Goal: Task Accomplishment & Management: Manage account settings

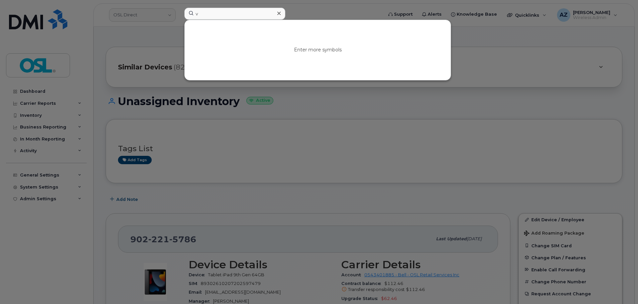
type input "v"
click at [282, 13] on div at bounding box center [279, 14] width 10 height 10
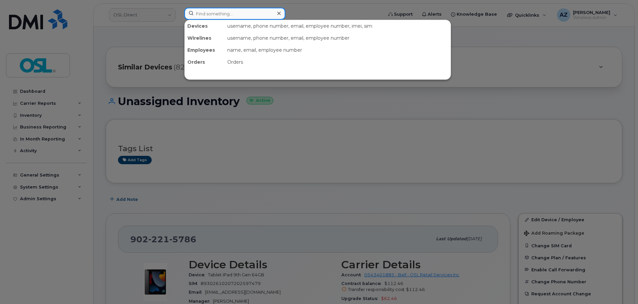
click at [230, 14] on input at bounding box center [234, 14] width 101 height 12
paste input "3435421814"
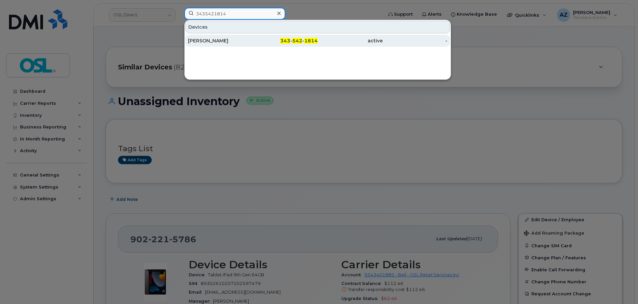
type input "3435421814"
click at [222, 42] on div "[PERSON_NAME]" at bounding box center [220, 40] width 65 height 7
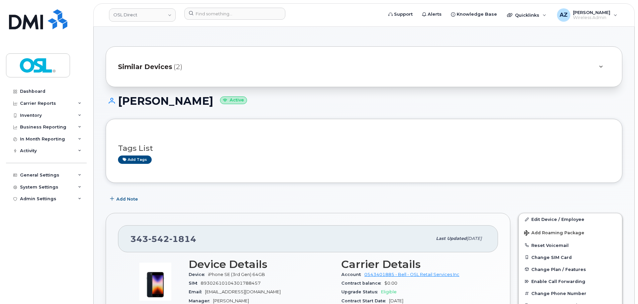
scroll to position [133, 0]
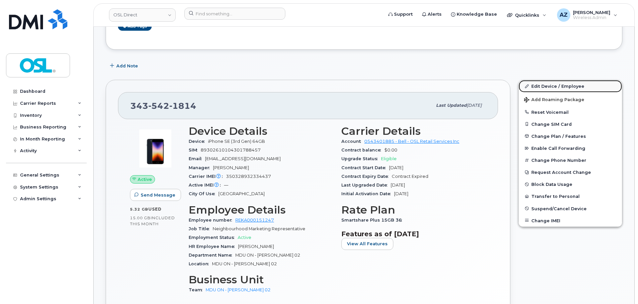
click at [555, 87] on link "Edit Device / Employee" at bounding box center [570, 86] width 103 height 12
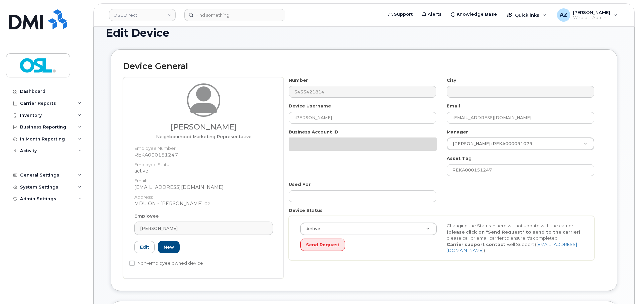
scroll to position [33, 0]
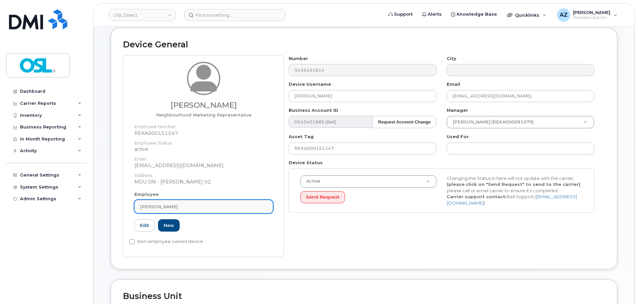
click at [189, 202] on link "[PERSON_NAME]" at bounding box center [203, 206] width 139 height 13
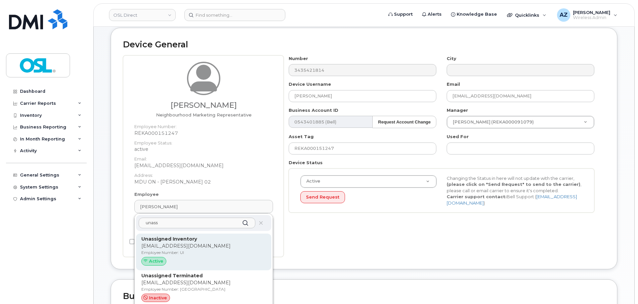
type input "unass"
click at [200, 240] on p "Unassigned Inventory" at bounding box center [203, 238] width 125 height 7
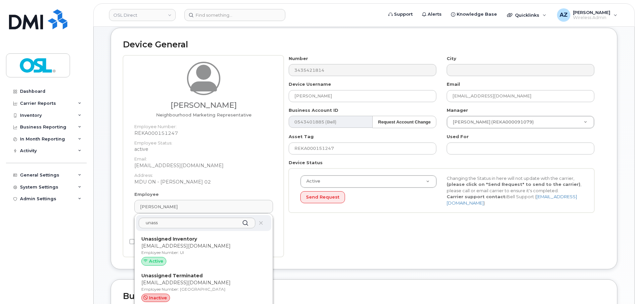
type input "UI"
type input "Unassigned Inventory"
type input "[EMAIL_ADDRESS][DOMAIN_NAME]"
type input "4724252"
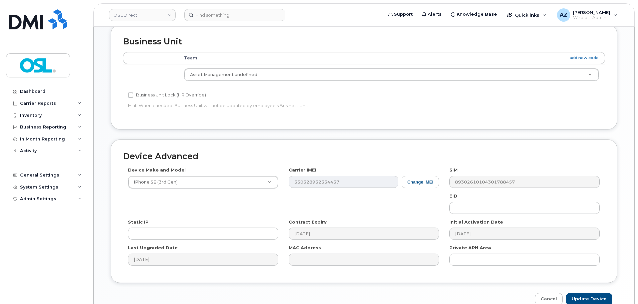
scroll to position [301, 0]
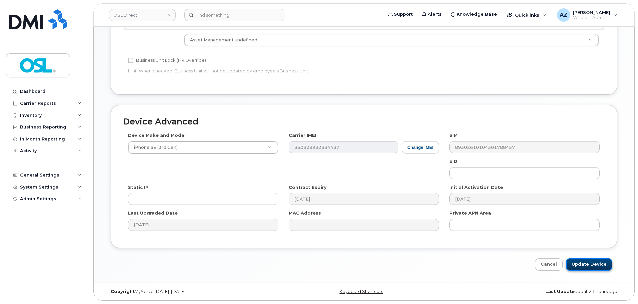
click at [592, 268] on input "Update Device" at bounding box center [589, 264] width 46 height 12
type input "Saving..."
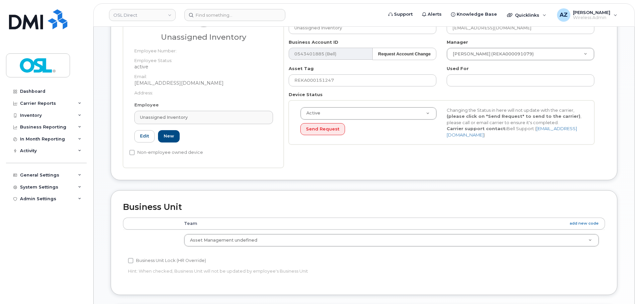
scroll to position [0, 0]
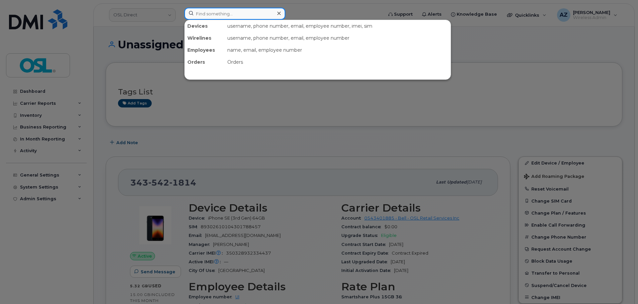
click at [251, 17] on input at bounding box center [234, 14] width 101 height 12
paste input "4168059264"
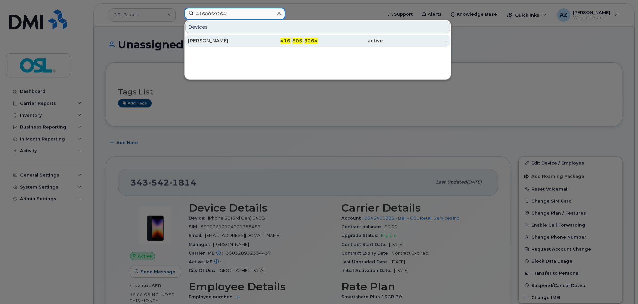
type input "4168059264"
click at [227, 42] on div "[PERSON_NAME]" at bounding box center [220, 40] width 65 height 7
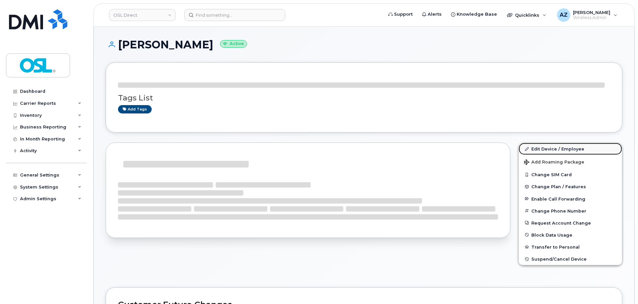
click at [551, 149] on link "Edit Device / Employee" at bounding box center [570, 149] width 103 height 12
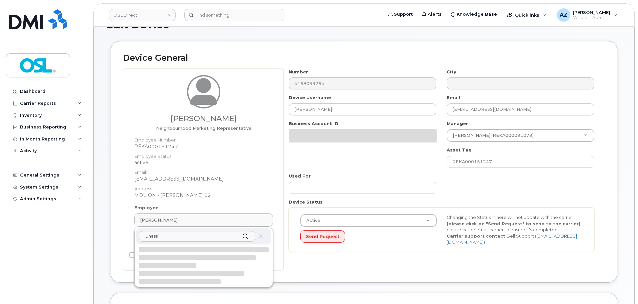
scroll to position [67, 0]
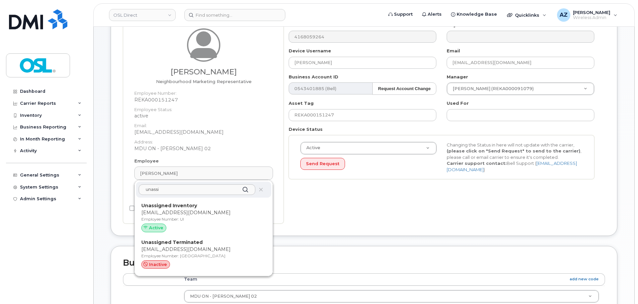
type input "unassi"
click at [190, 210] on p "[EMAIL_ADDRESS][DOMAIN_NAME]" at bounding box center [203, 212] width 125 height 7
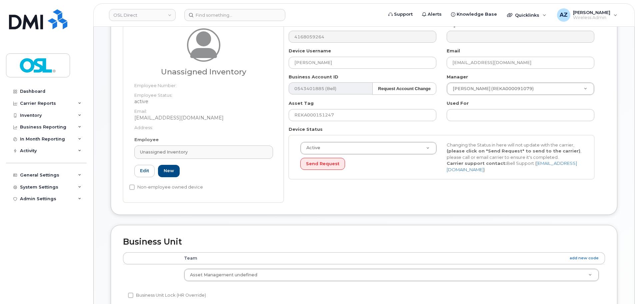
type input "UI"
type input "Unassigned Inventory"
type input "[EMAIL_ADDRESS][DOMAIN_NAME]"
type input "4724252"
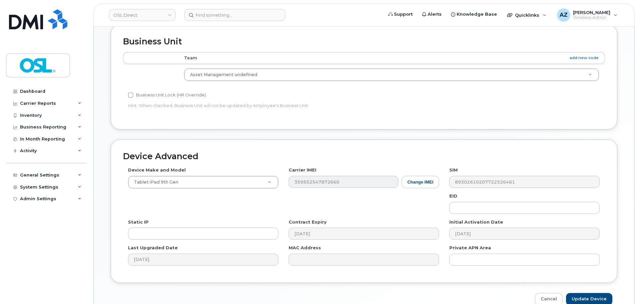
scroll to position [301, 0]
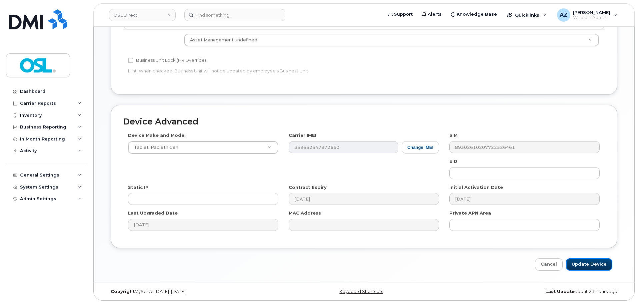
click at [591, 263] on input "Update Device" at bounding box center [589, 264] width 46 height 12
type input "Saving..."
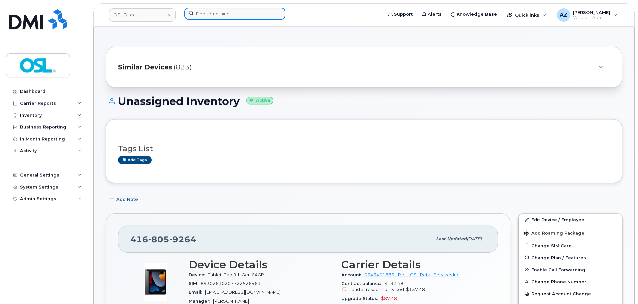
click at [207, 14] on input at bounding box center [234, 14] width 101 height 12
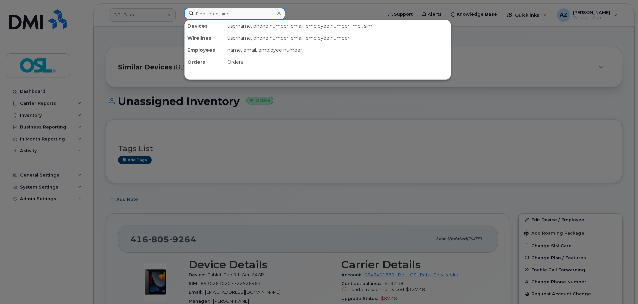
paste input "4312787392"
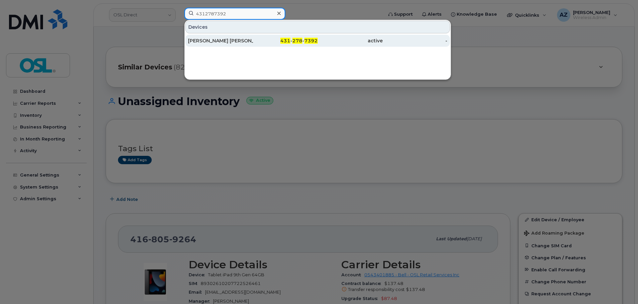
type input "4312787392"
click at [243, 42] on div "[PERSON_NAME] [PERSON_NAME]" at bounding box center [220, 40] width 65 height 7
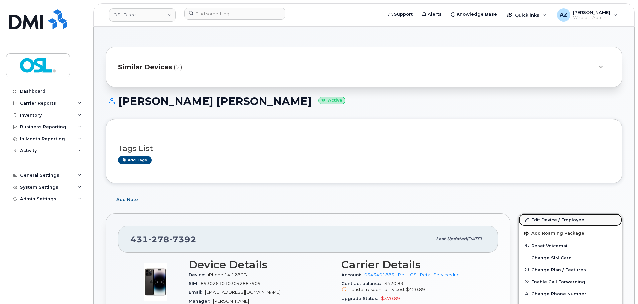
click at [528, 216] on link "Edit Device / Employee" at bounding box center [570, 219] width 103 height 12
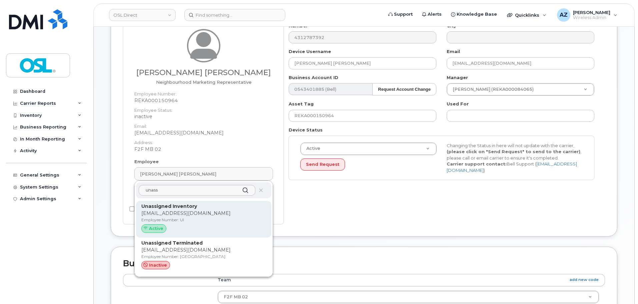
scroll to position [67, 0]
type input "unass"
click at [212, 210] on p "[EMAIL_ADDRESS][DOMAIN_NAME]" at bounding box center [203, 212] width 125 height 7
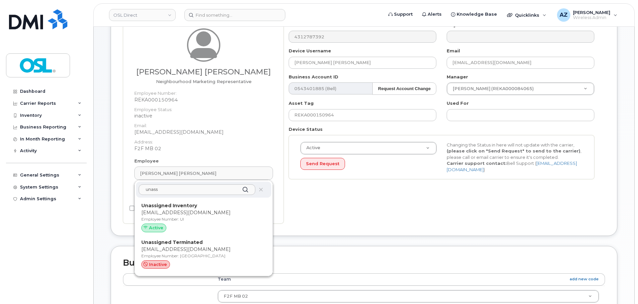
type input "UI"
type input "Unassigned Inventory"
type input "[EMAIL_ADDRESS][DOMAIN_NAME]"
type input "4724252"
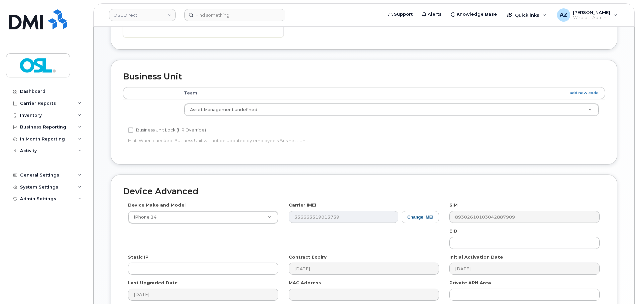
scroll to position [301, 0]
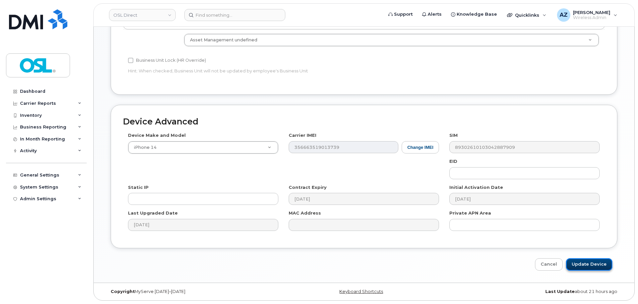
click at [589, 265] on input "Update Device" at bounding box center [589, 264] width 46 height 12
type input "Saving..."
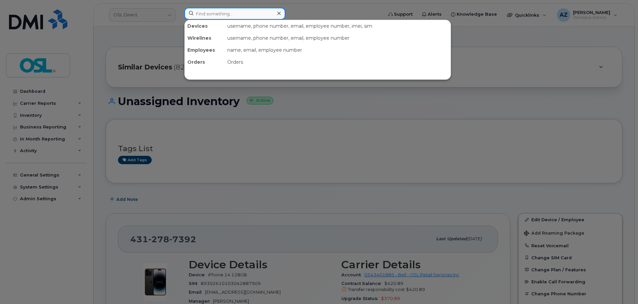
click at [250, 12] on input at bounding box center [234, 14] width 101 height 12
paste input "4167795796"
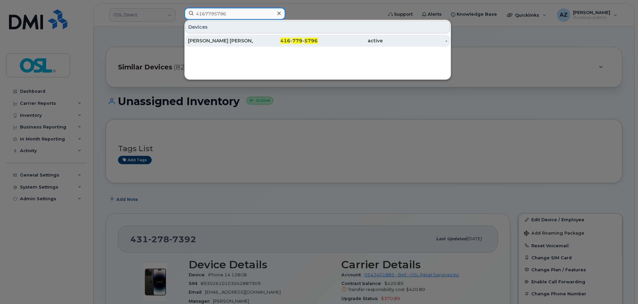
type input "4167795796"
click at [235, 39] on div "[PERSON_NAME] [PERSON_NAME]" at bounding box center [220, 40] width 65 height 7
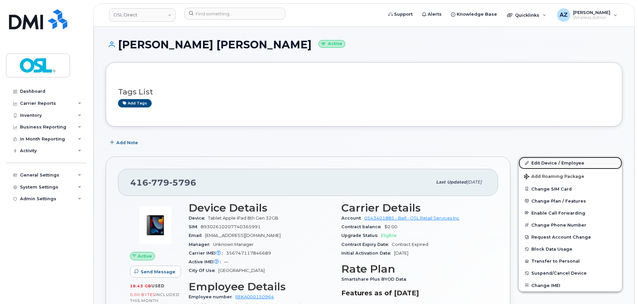
click at [556, 163] on link "Edit Device / Employee" at bounding box center [570, 163] width 103 height 12
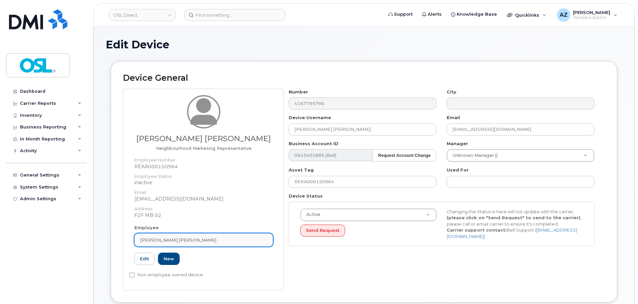
click at [212, 243] on link "[PERSON_NAME] [PERSON_NAME]" at bounding box center [203, 239] width 139 height 13
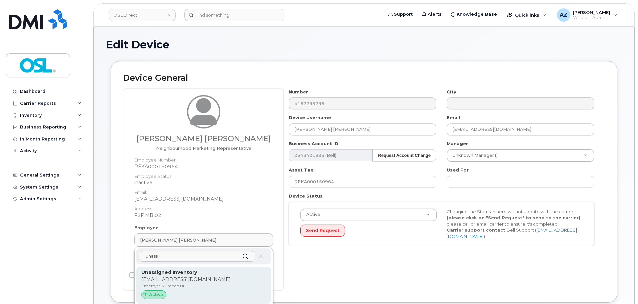
type input "unass"
click at [195, 275] on p "Unassigned Inventory" at bounding box center [203, 272] width 125 height 7
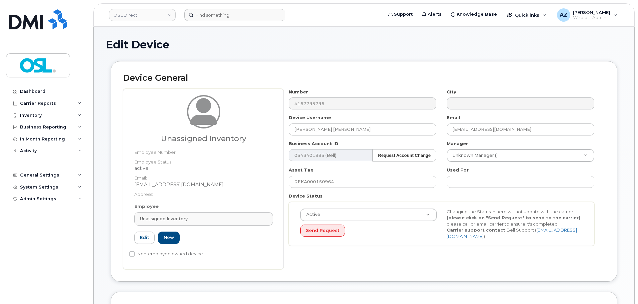
type input "UI"
type input "Unassigned Inventory"
type input "[EMAIL_ADDRESS][DOMAIN_NAME]"
type input "4724252"
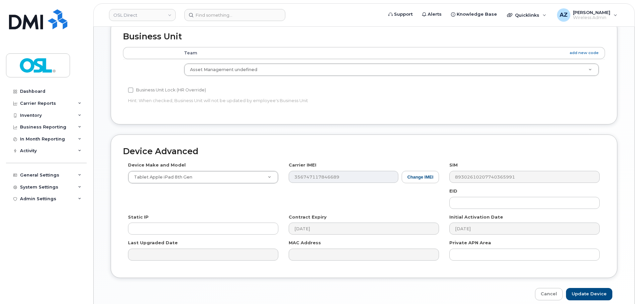
scroll to position [301, 0]
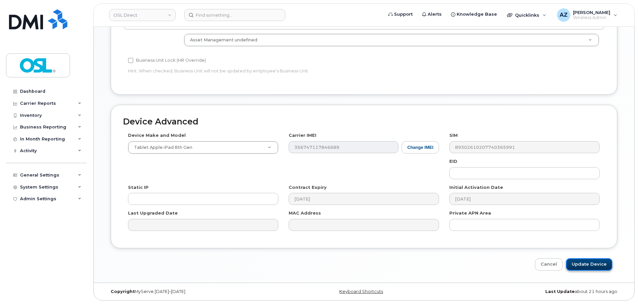
click at [589, 263] on input "Update Device" at bounding box center [589, 264] width 46 height 12
type input "Saving..."
